Goal: Book appointment/travel/reservation

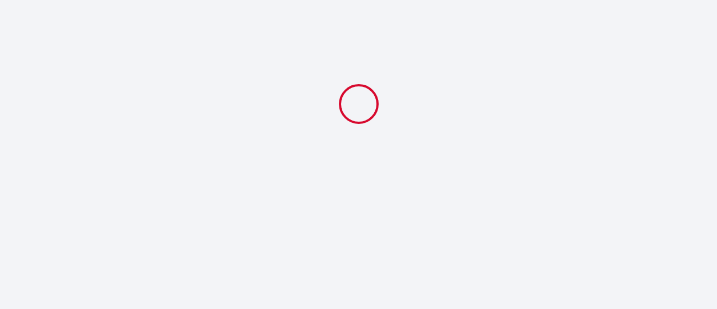
select select
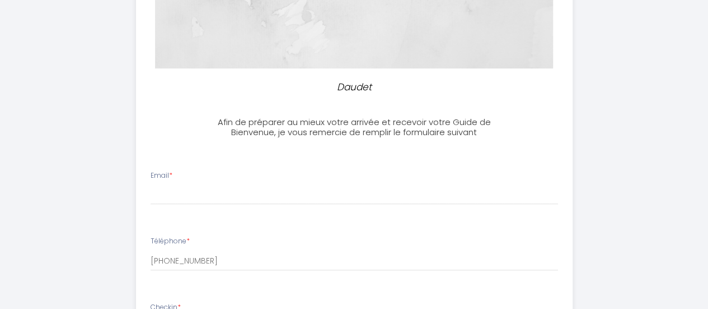
scroll to position [280, 0]
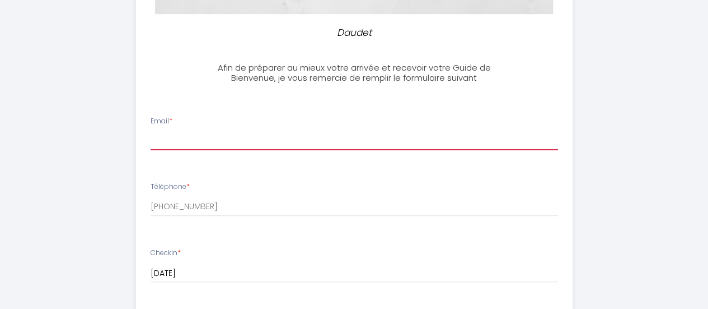
click at [199, 136] on input "Email *" at bounding box center [355, 140] width 408 height 20
type input "[EMAIL_ADDRESS][DOMAIN_NAME]"
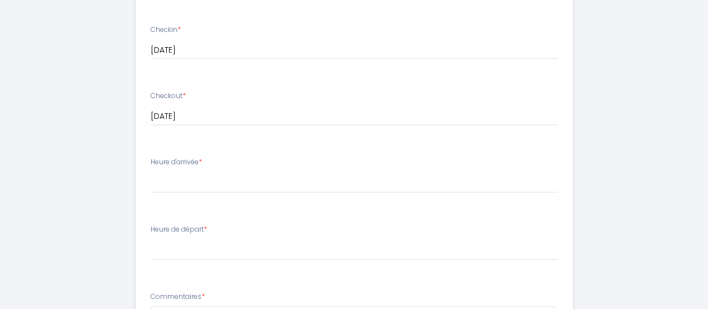
scroll to position [504, 0]
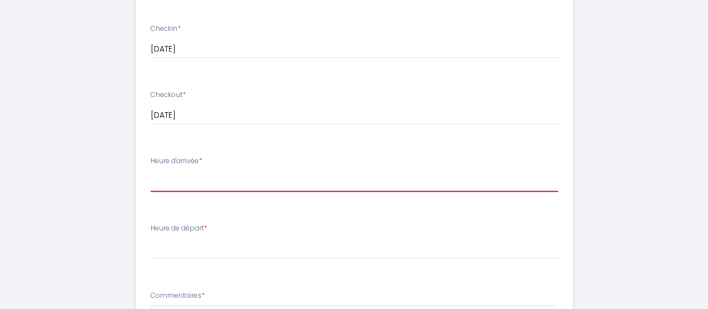
click at [187, 172] on select "16:00 16:30 17:00 17:30 18:00 18:30 19:00 19:30 20:00 20:30 21:00 21:30 22:00 2…" at bounding box center [355, 180] width 408 height 21
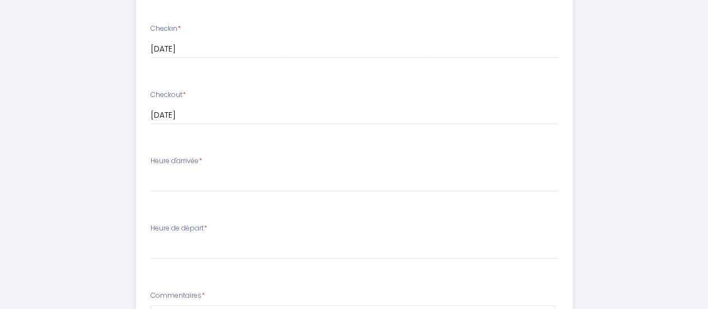
click at [609, 107] on div "Daudet Afin de préparer au mieux votre arrivée et recevoir votre Guide de Bienv…" at bounding box center [354, 38] width 655 height 1085
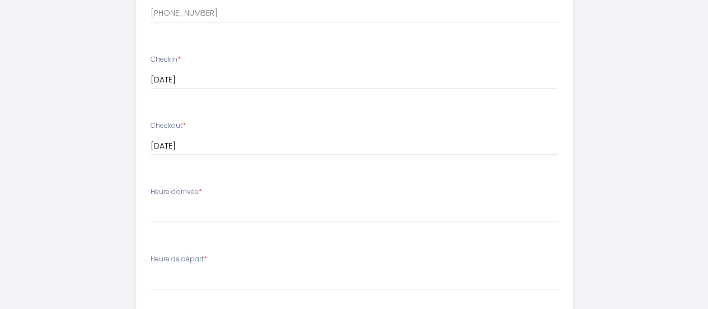
scroll to position [448, 0]
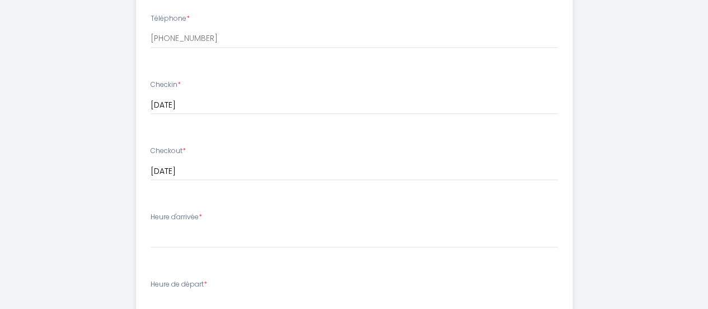
click at [197, 211] on li "Heure d'arrivée * 16:00 16:30 17:00 17:30 18:00 18:30 19:00 19:30 20:00 20:30 2…" at bounding box center [355, 235] width 436 height 60
click at [194, 221] on label "Heure d'arrivée *" at bounding box center [177, 217] width 52 height 11
click at [184, 226] on div "Heure d'arrivée * 16:00 16:30 17:00 17:30 18:00 18:30 19:00 19:30 20:00 20:30 2…" at bounding box center [355, 230] width 408 height 36
click at [164, 221] on label "Heure d'arrivée *" at bounding box center [177, 217] width 52 height 11
click at [164, 219] on label "Heure d'arrivée *" at bounding box center [177, 217] width 52 height 11
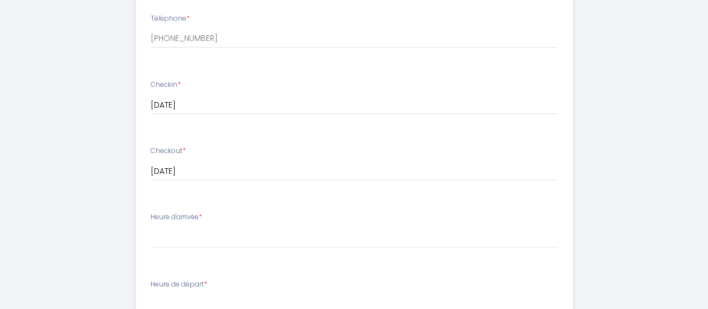
drag, startPoint x: 178, startPoint y: 215, endPoint x: 220, endPoint y: 218, distance: 41.6
click at [202, 219] on label "Heure d'arrivée *" at bounding box center [177, 217] width 52 height 11
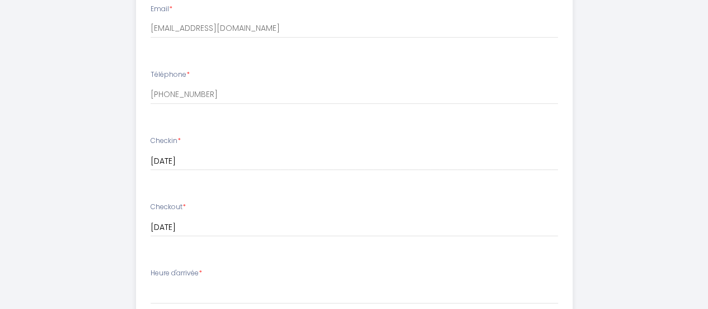
scroll to position [215, 0]
